Goal: Transaction & Acquisition: Purchase product/service

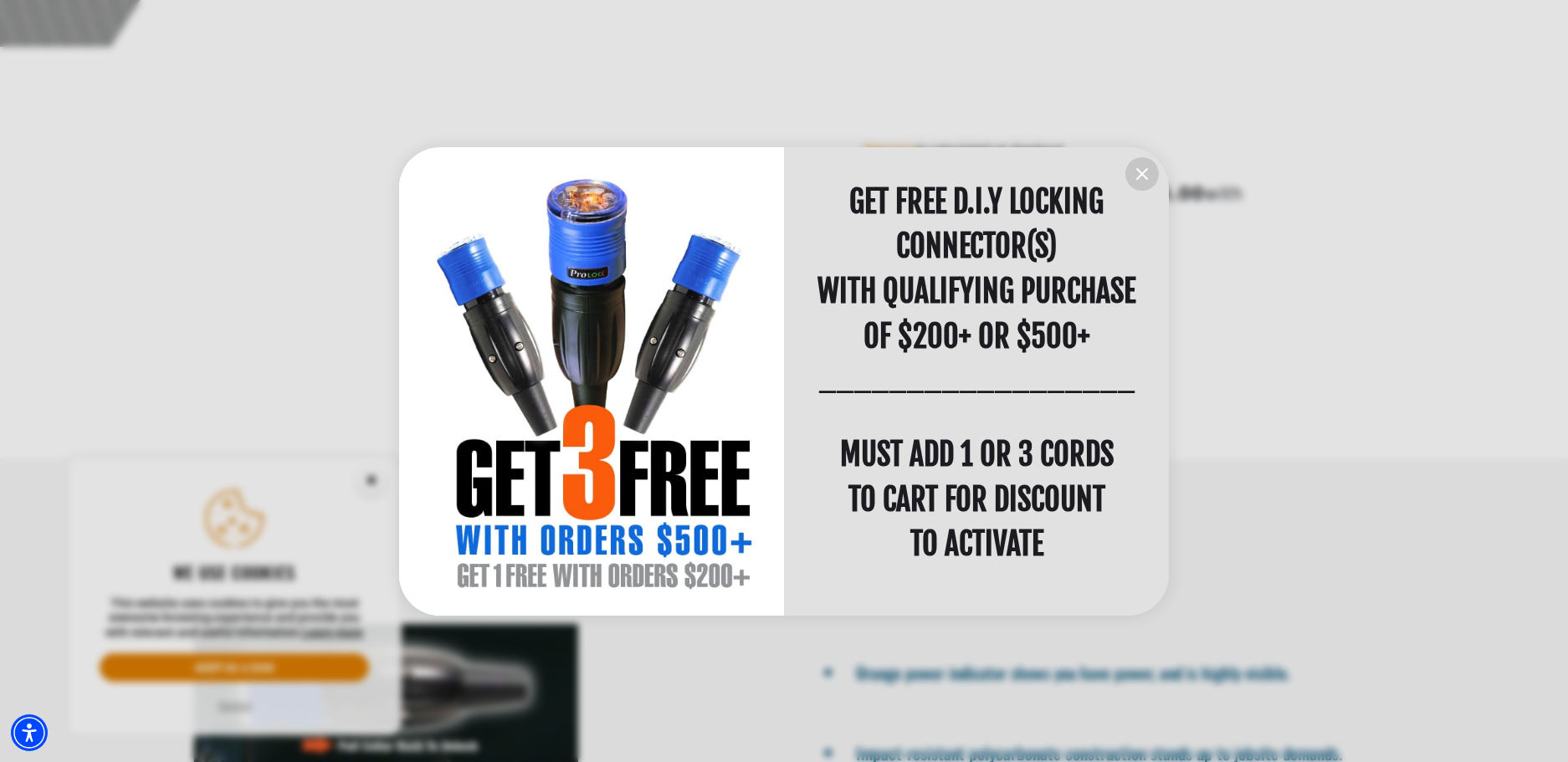
scroll to position [921, 0]
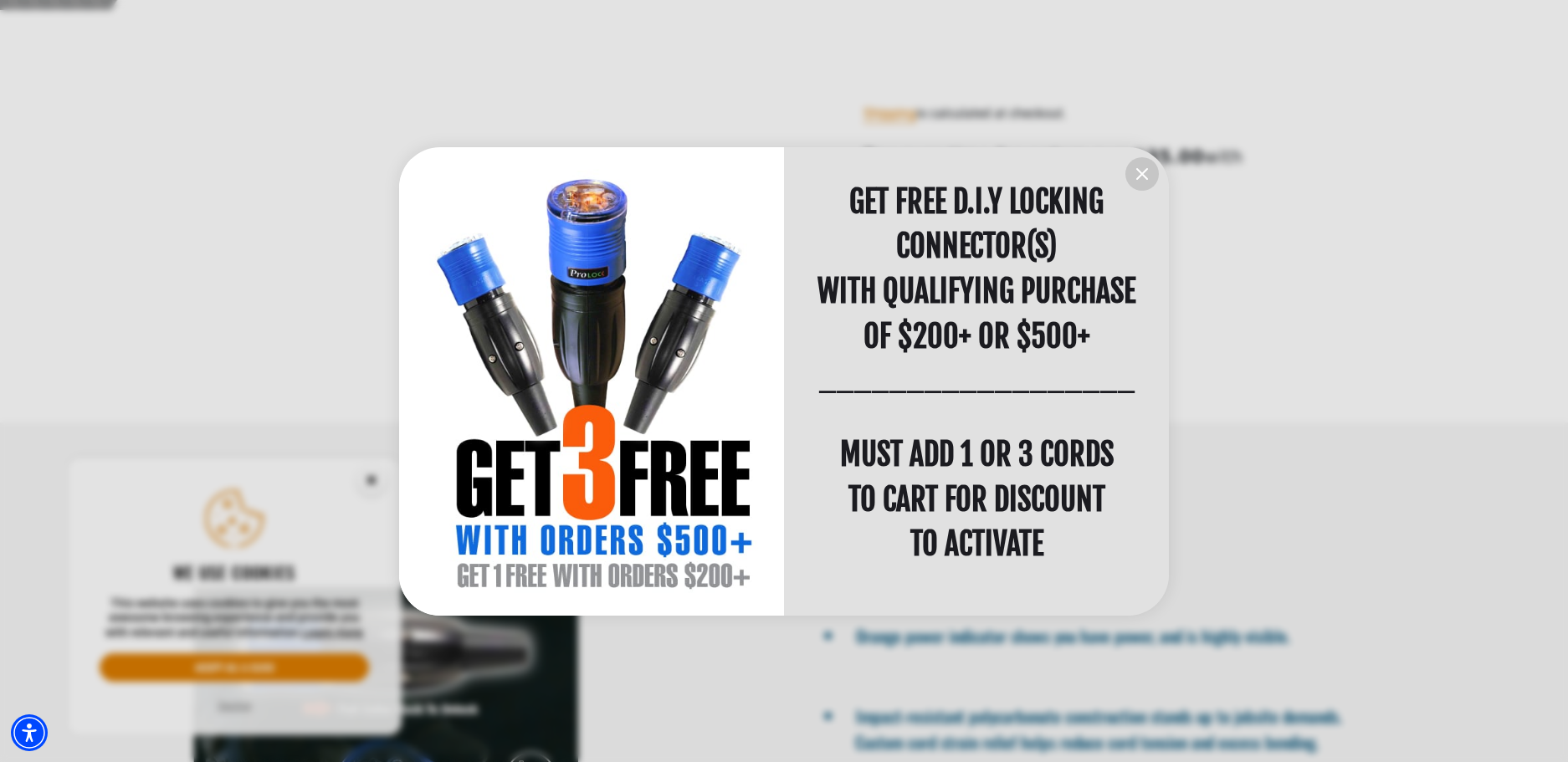
click at [1125, 175] on div "information" at bounding box center [976, 381] width 385 height 469
click at [1148, 176] on icon "information" at bounding box center [1142, 174] width 20 height 20
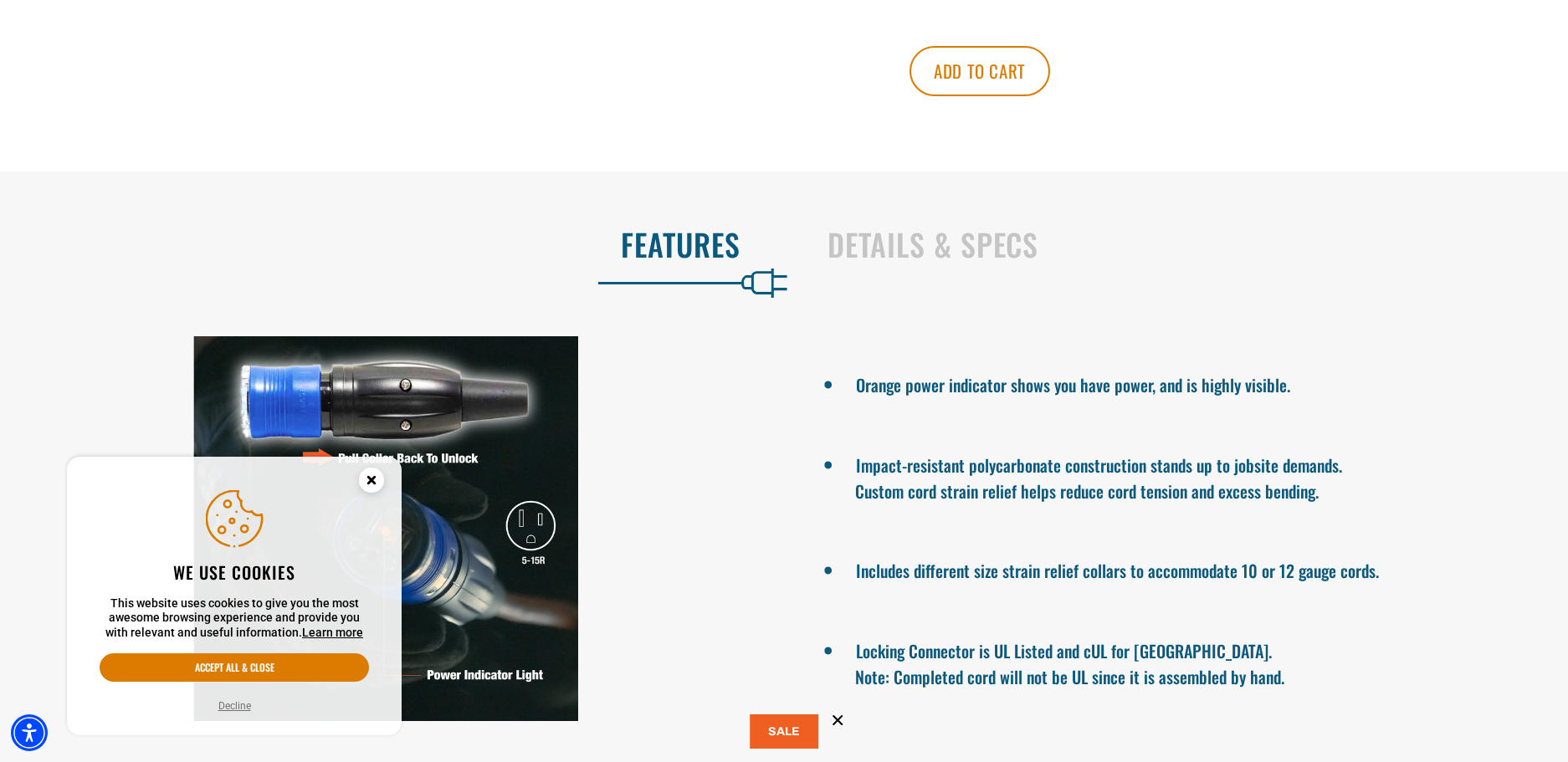
scroll to position [1338, 0]
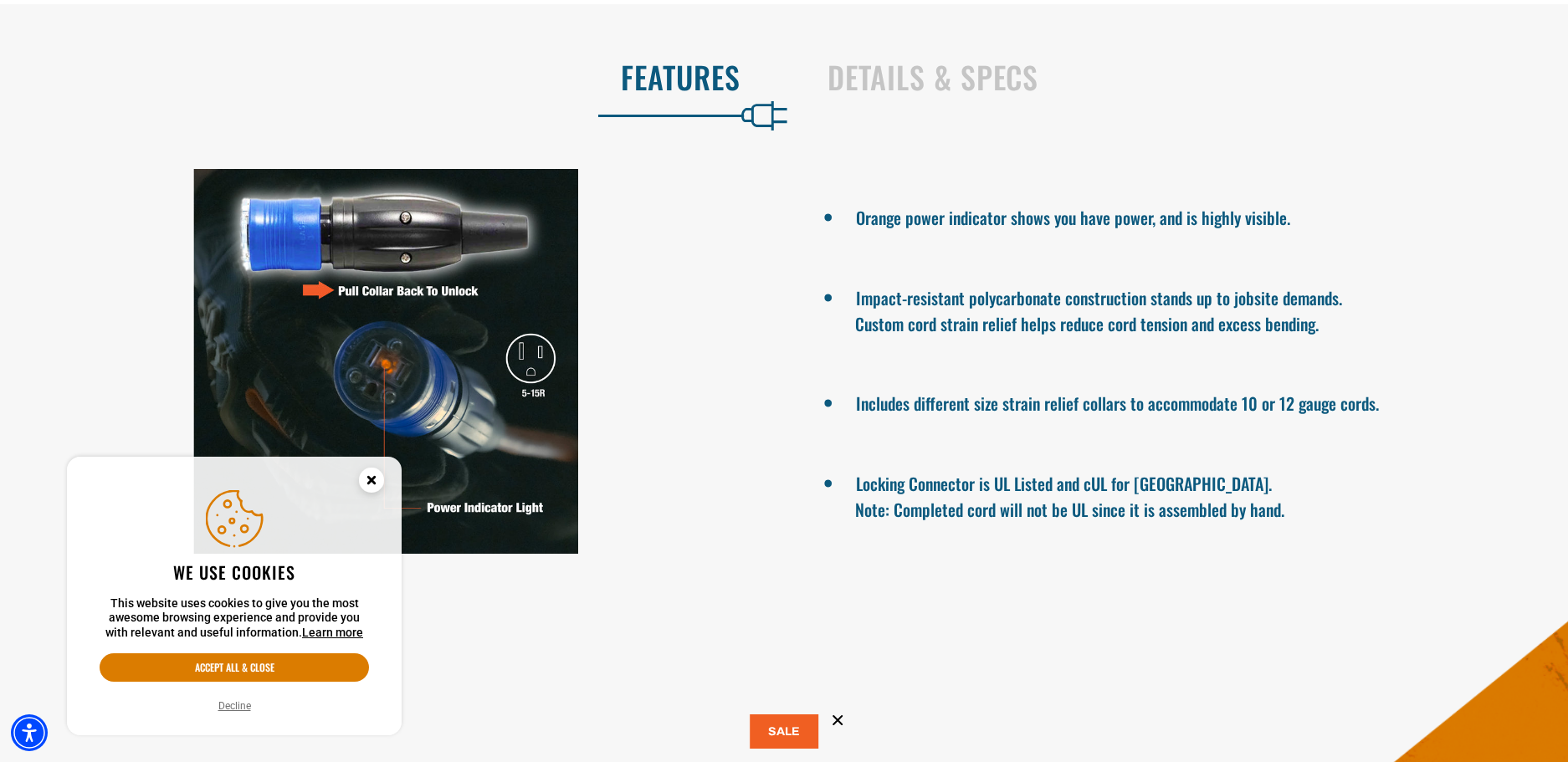
drag, startPoint x: 376, startPoint y: 471, endPoint x: 399, endPoint y: 461, distance: 25.1
click at [382, 469] on icon "Close this option" at bounding box center [371, 482] width 50 height 50
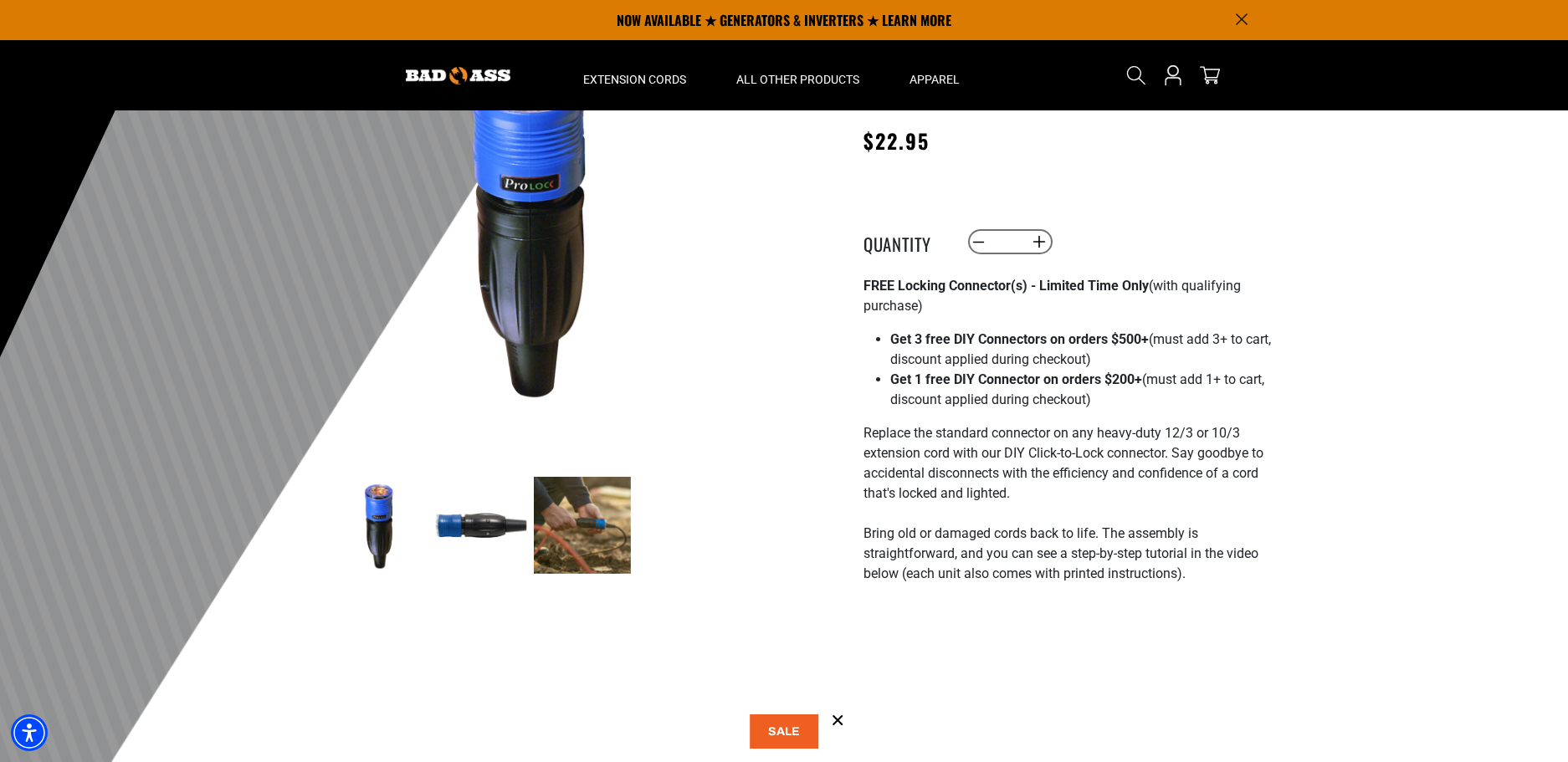
scroll to position [0, 0]
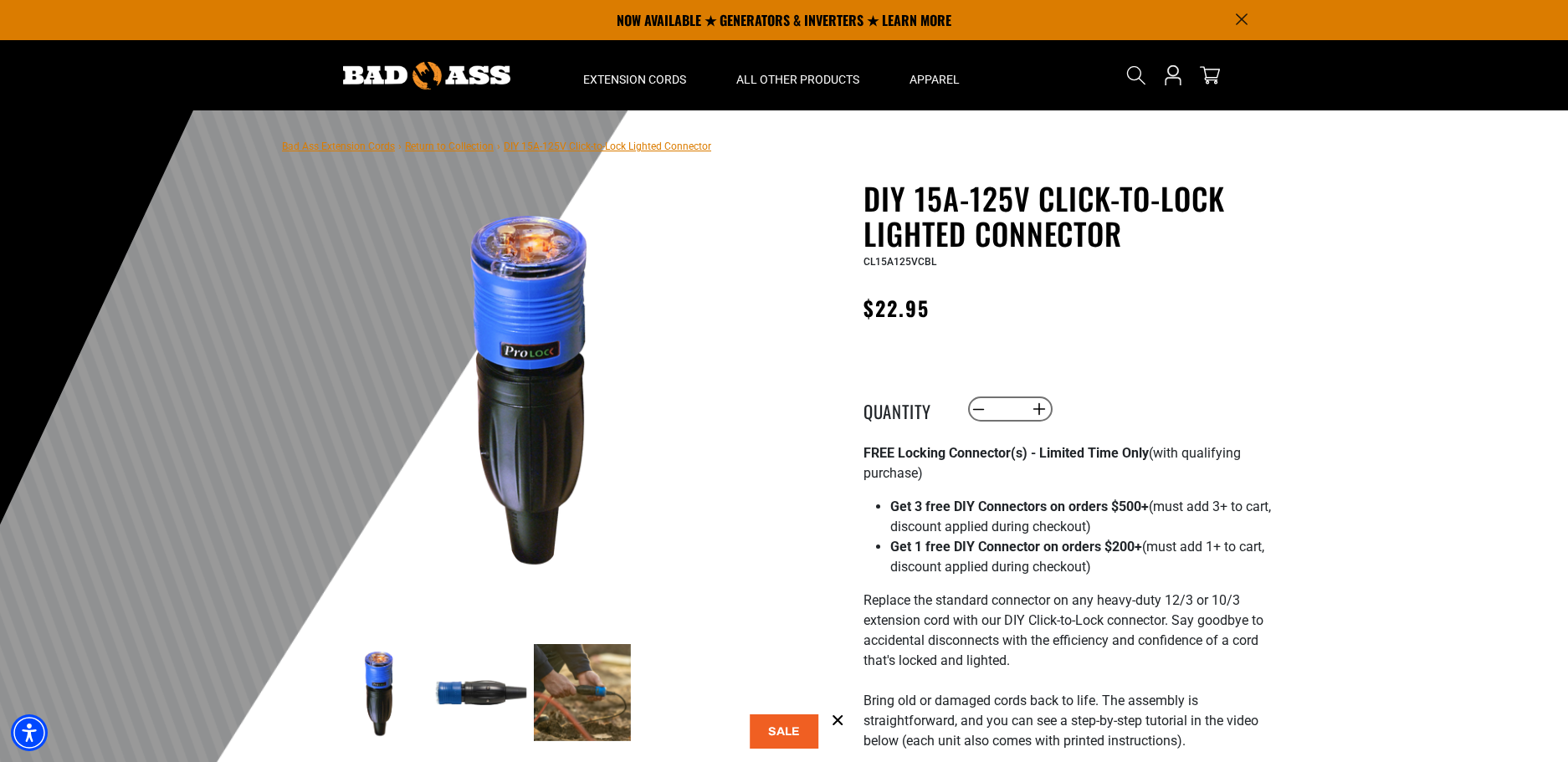
click at [969, 214] on h1 "DIY 15A-125V Click-to-Lock Lighted Connector" at bounding box center [1069, 216] width 410 height 71
click at [617, 473] on img at bounding box center [533, 385] width 403 height 403
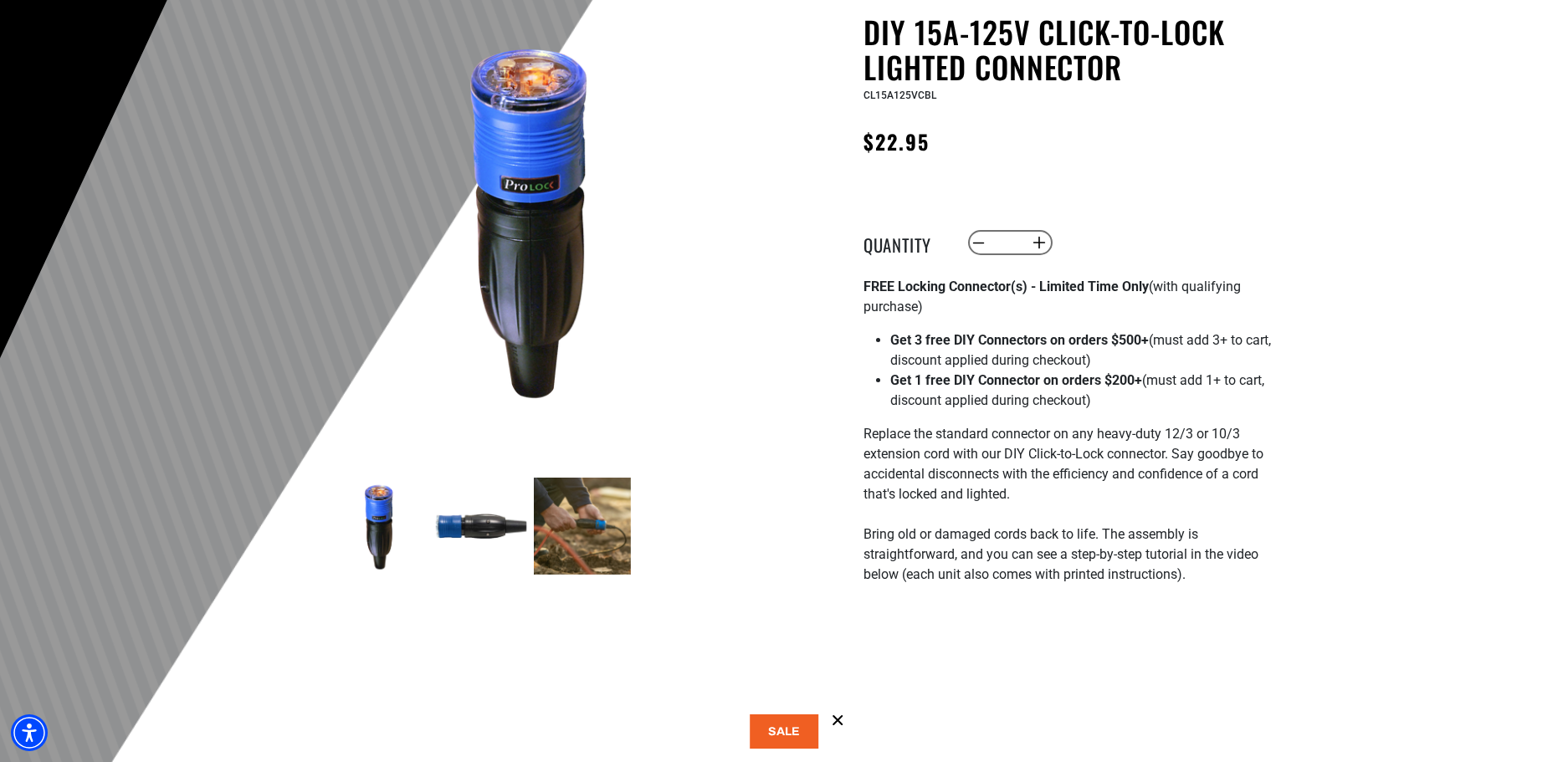
scroll to position [168, 0]
click at [593, 508] on img at bounding box center [582, 525] width 97 height 97
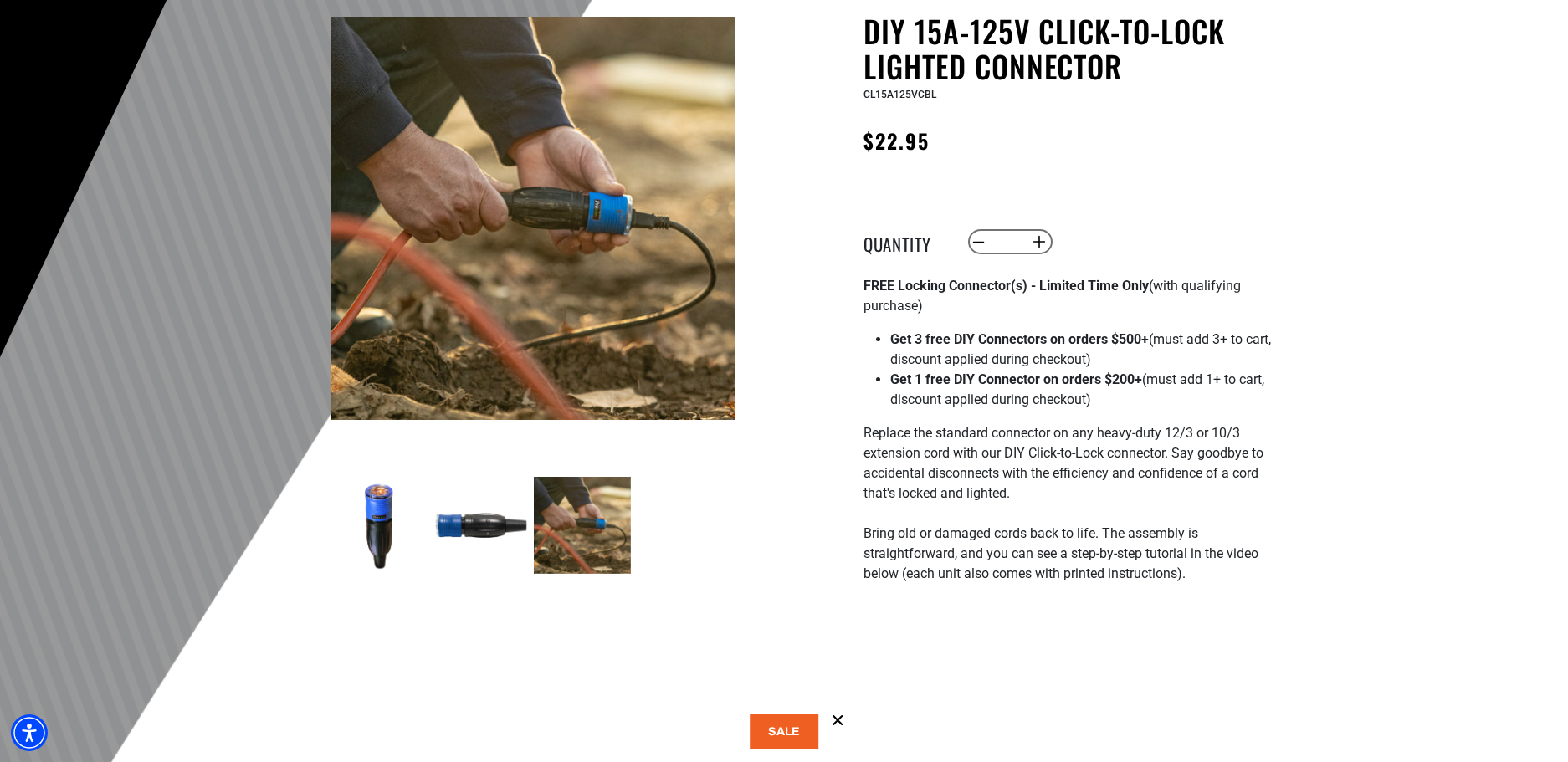
click at [479, 522] on img at bounding box center [480, 525] width 97 height 97
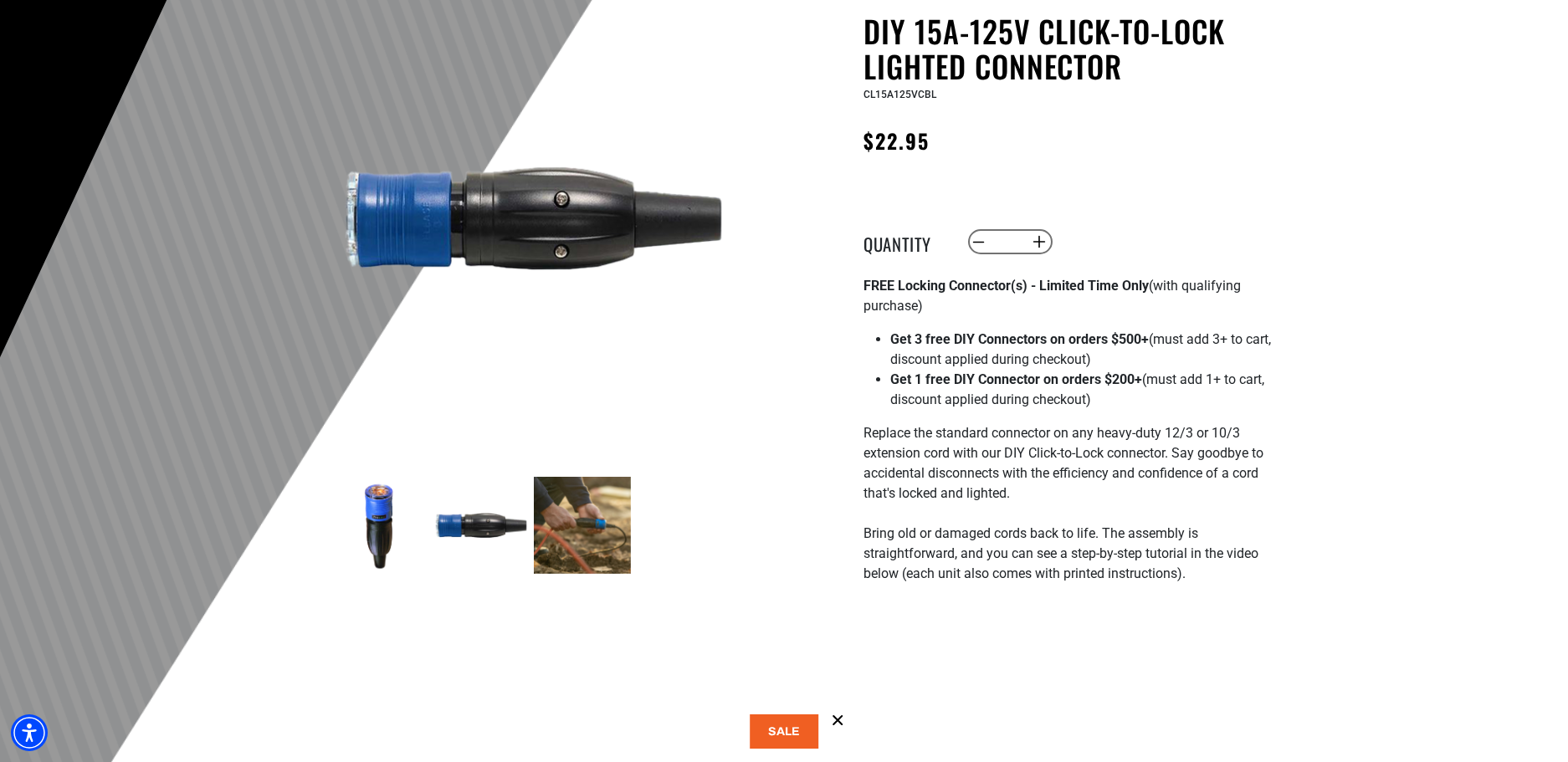
click at [391, 517] on img at bounding box center [380, 525] width 97 height 97
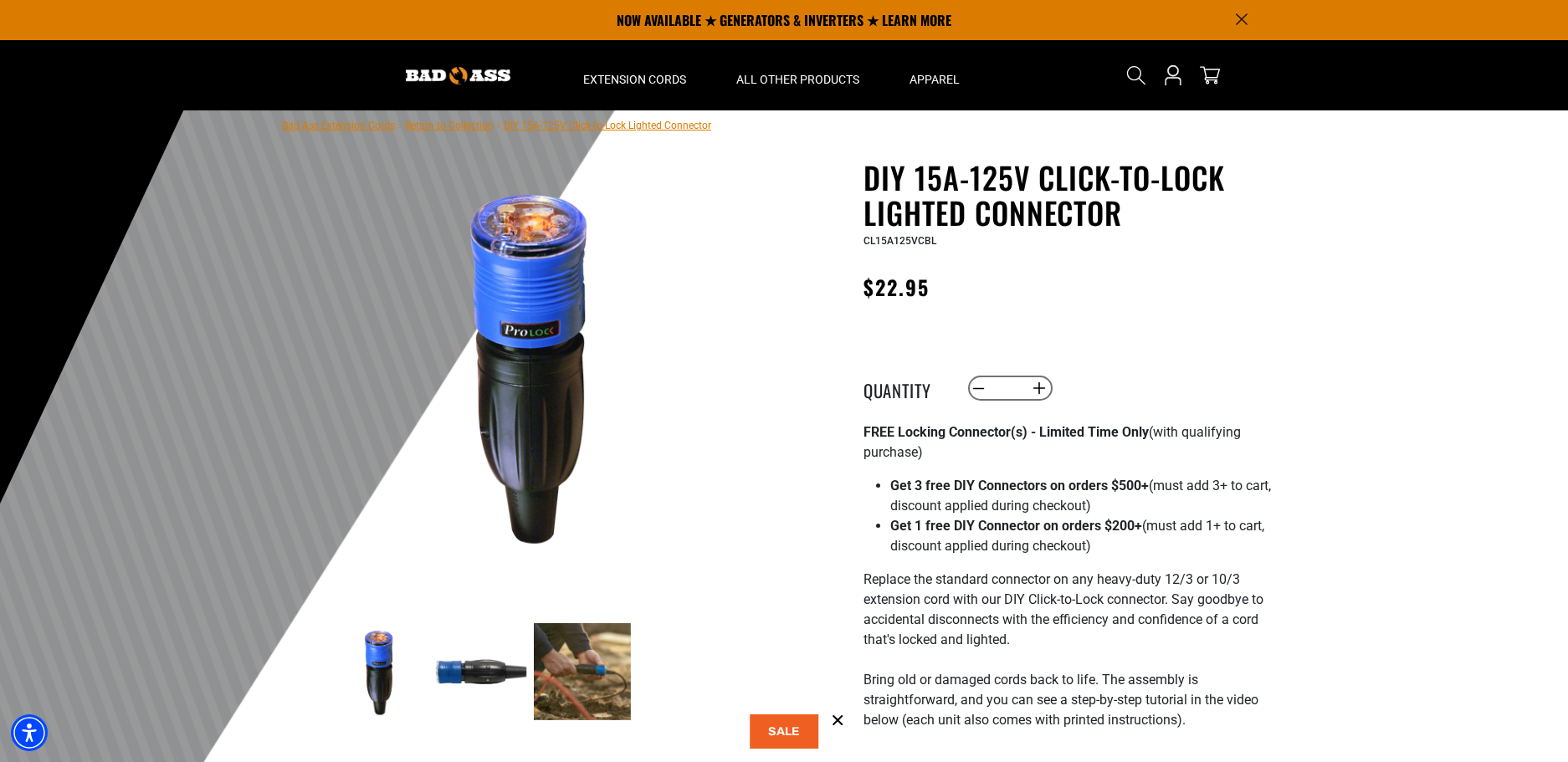
scroll to position [0, 0]
